Goal: Check status: Check status

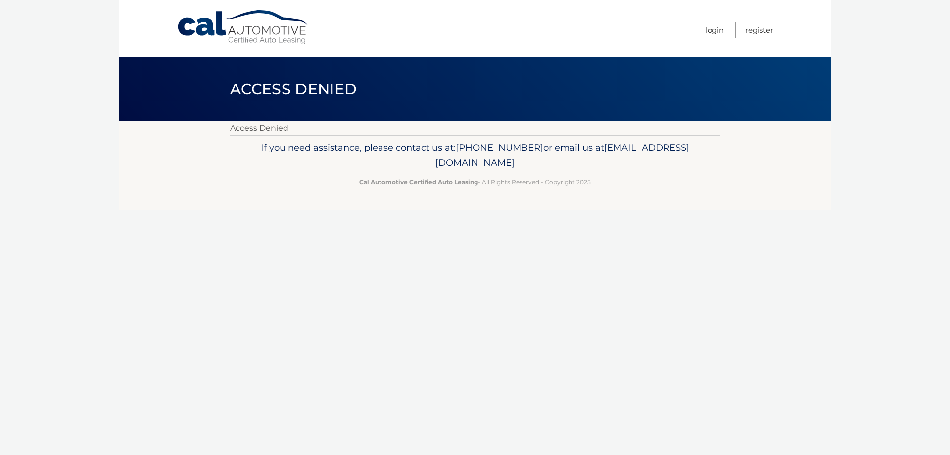
click at [236, 35] on link "Cal Automotive" at bounding box center [244, 27] width 134 height 35
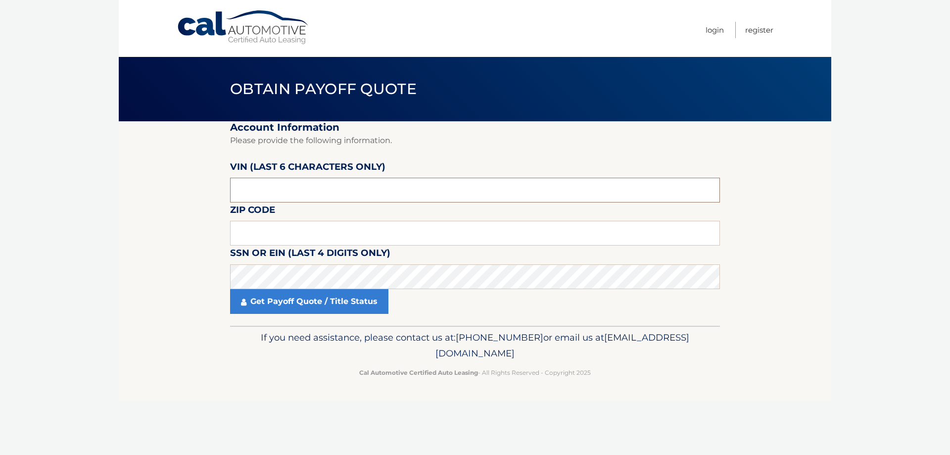
click at [276, 191] on input "text" at bounding box center [475, 190] width 490 height 25
type input "015306"
type input "07005"
click at [117, 284] on body "Cal Automotive Menu Login Register Obtain Payoff Quote" at bounding box center [475, 227] width 950 height 455
click at [275, 300] on link "Get Payoff Quote / Title Status" at bounding box center [309, 301] width 158 height 25
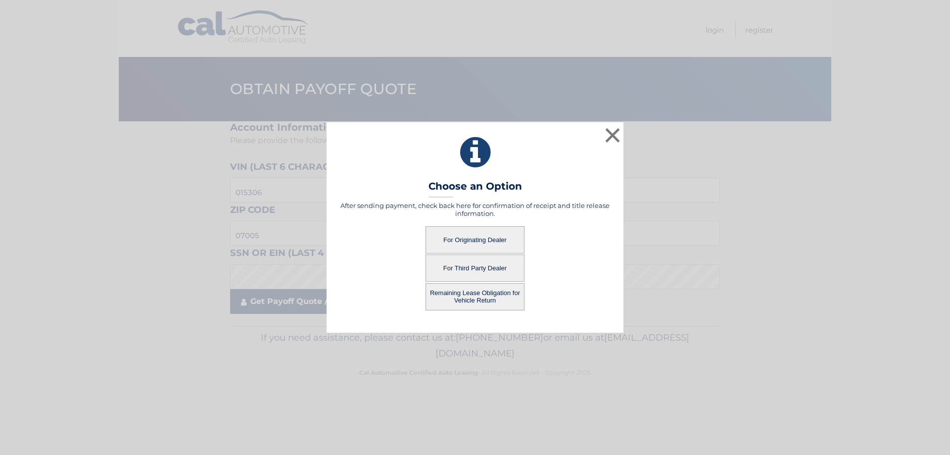
click at [274, 307] on div "× Choose an Option After sending payment, check back here for confirmation of r…" at bounding box center [475, 227] width 942 height 210
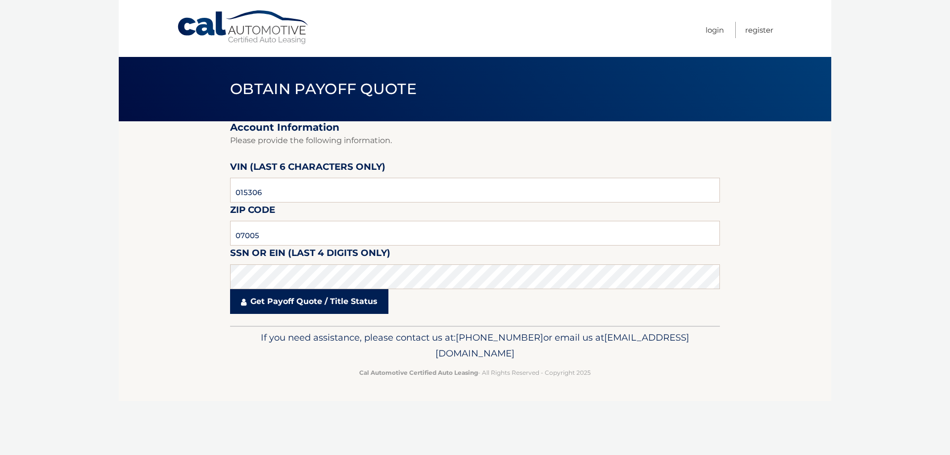
click at [308, 291] on link "Get Payoff Quote / Title Status" at bounding box center [309, 301] width 158 height 25
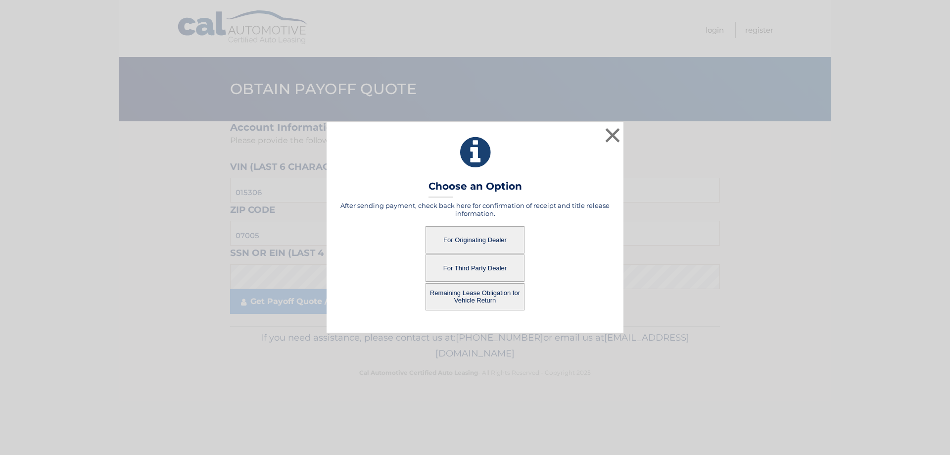
click at [483, 241] on button "For Originating Dealer" at bounding box center [475, 239] width 99 height 27
click at [474, 237] on button "For Originating Dealer" at bounding box center [475, 239] width 99 height 27
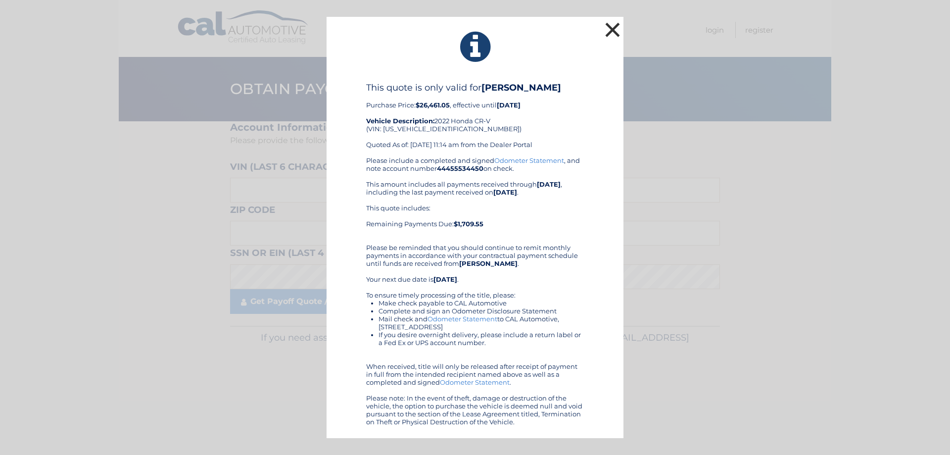
drag, startPoint x: 611, startPoint y: 28, endPoint x: 607, endPoint y: 5, distance: 22.6
click at [611, 28] on button "×" at bounding box center [613, 30] width 20 height 20
